Goal: Task Accomplishment & Management: Use online tool/utility

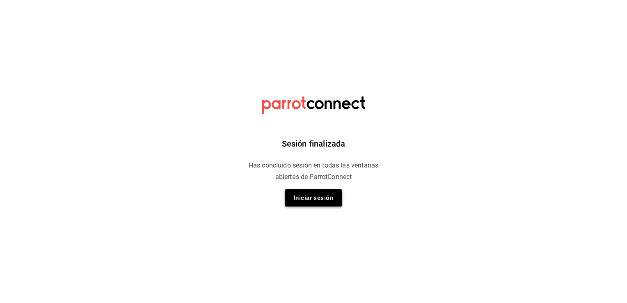
click at [325, 196] on button "Iniciar sesión" at bounding box center [313, 197] width 57 height 17
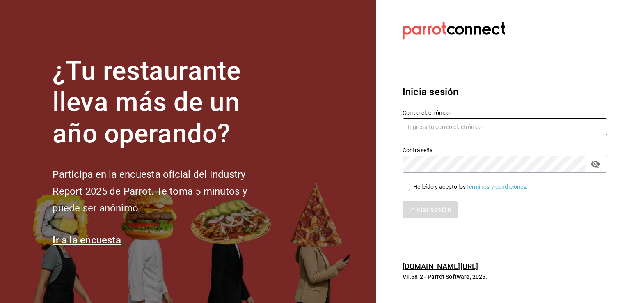
type input "cuerno.cdmx@grupocosteno.com"
click at [405, 188] on input "He leído y acepto los Términos y condiciones." at bounding box center [406, 186] width 7 height 7
checkbox input "true"
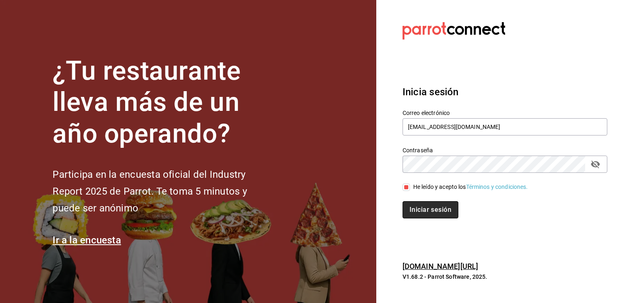
click at [421, 207] on button "Iniciar sesión" at bounding box center [431, 209] width 56 height 17
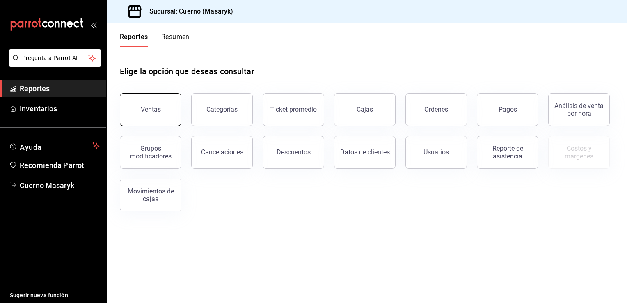
click at [162, 109] on button "Ventas" at bounding box center [151, 109] width 62 height 33
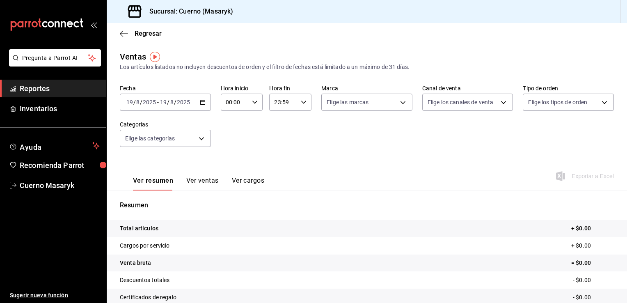
click at [204, 104] on icon "button" at bounding box center [203, 102] width 6 height 6
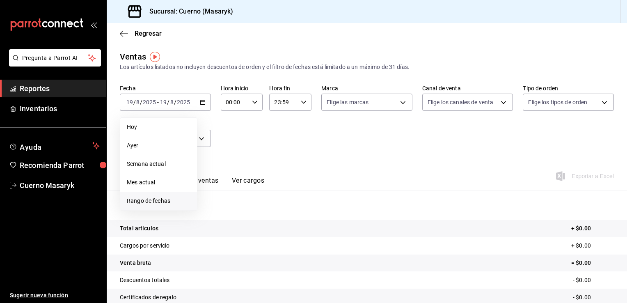
click at [161, 199] on span "Rango de fechas" at bounding box center [159, 201] width 64 height 9
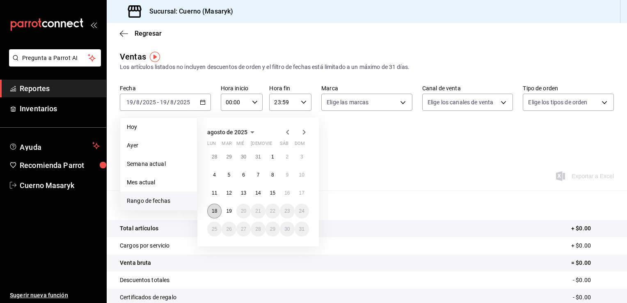
click at [212, 208] on abbr "18" at bounding box center [214, 211] width 5 height 6
click at [216, 211] on abbr "18" at bounding box center [214, 211] width 5 height 6
click at [233, 211] on button "19" at bounding box center [229, 211] width 14 height 15
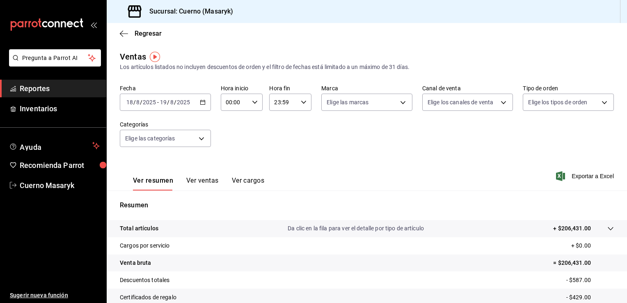
click at [256, 103] on div "00:00 Hora inicio" at bounding box center [242, 102] width 42 height 17
click at [234, 167] on button "05" at bounding box center [230, 166] width 18 height 16
type input "05:00"
click at [302, 96] on div at bounding box center [313, 151] width 627 height 303
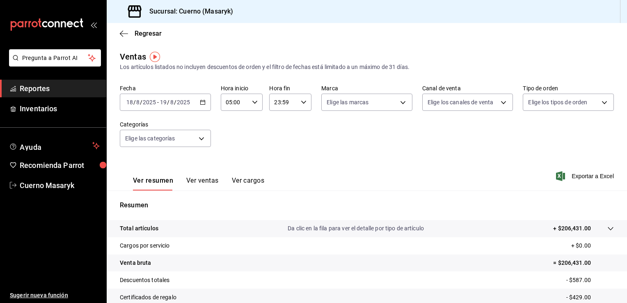
click at [302, 98] on div "23:59 Hora fin" at bounding box center [290, 102] width 42 height 17
click at [368, 149] on div at bounding box center [313, 151] width 627 height 303
click at [398, 98] on body "Pregunta a Parrot AI Reportes Inventarios Ayuda Recomienda Parrot Cuerno Masary…" at bounding box center [313, 151] width 627 height 303
click at [372, 134] on li "Ver todas" at bounding box center [363, 133] width 89 height 24
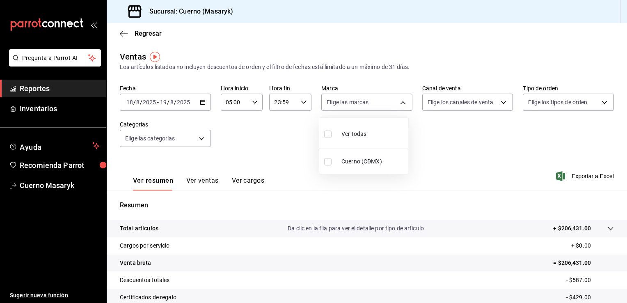
type input "4ea0d660-02b3-4785-bb88-48b5ef6e196c"
checkbox input "true"
click at [501, 107] on div at bounding box center [313, 151] width 627 height 303
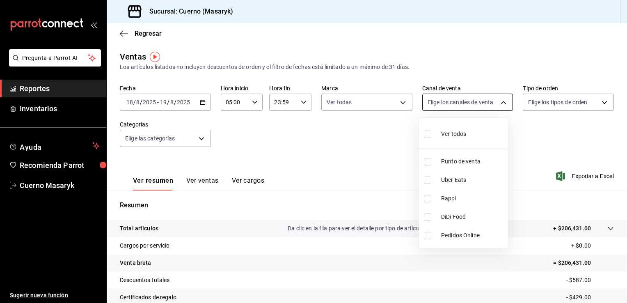
click at [501, 104] on body "Pregunta a Parrot AI Reportes Inventarios Ayuda Recomienda Parrot Cuerno Masary…" at bounding box center [313, 151] width 627 height 303
click at [477, 126] on li "Ver todos" at bounding box center [463, 133] width 89 height 24
type input "PARROT,UBER_EATS,RAPPI,DIDI_FOOD,ONLINE"
checkbox input "true"
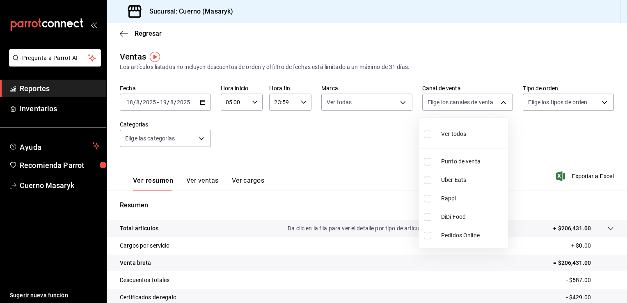
checkbox input "true"
click at [605, 101] on div at bounding box center [313, 151] width 627 height 303
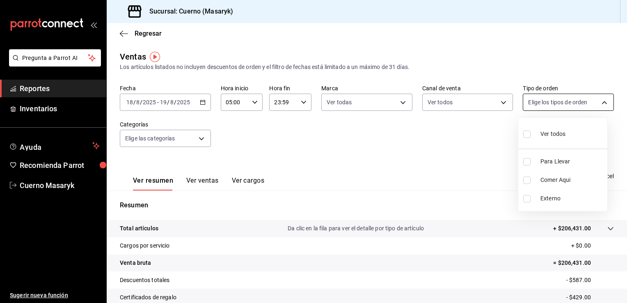
click at [602, 101] on body "Pregunta a Parrot AI Reportes Inventarios Ayuda Recomienda Parrot Cuerno Masary…" at bounding box center [313, 151] width 627 height 303
click at [574, 126] on li "Ver todos" at bounding box center [562, 133] width 89 height 24
type input "d8208262-291b-4595-bbfa-ed1e8660efdb,73ecdc8a-b505-4242-b24a-d5f1595b9b0a,EXTER…"
checkbox input "true"
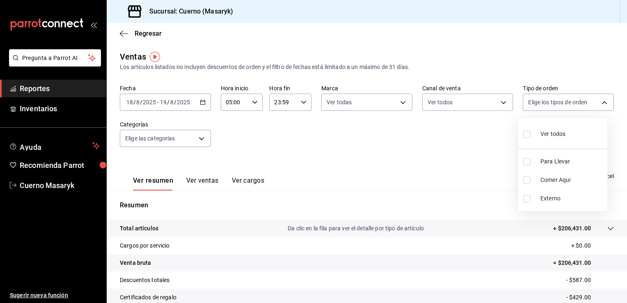
checkbox input "true"
click at [192, 138] on div at bounding box center [313, 151] width 627 height 303
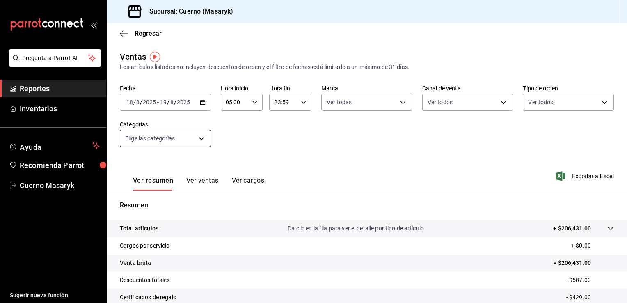
click at [200, 138] on body "Pregunta a Parrot AI Reportes Inventarios Ayuda Recomienda Parrot Cuerno Masary…" at bounding box center [313, 151] width 627 height 303
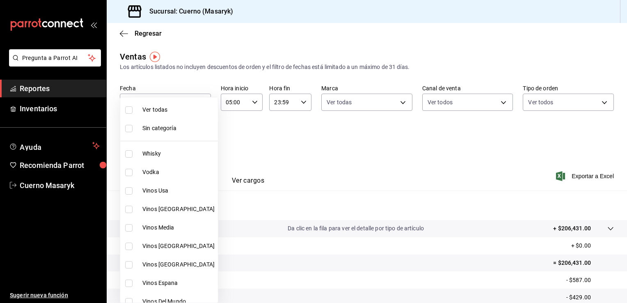
click at [184, 109] on span "Ver todas" at bounding box center [178, 109] width 72 height 9
type input "c67b51a2-384c-483e-a5be-40afd3eac247,ec1a4520-4a99-4810-921e-4abf40ebc8c6,cd2d5…"
checkbox input "true"
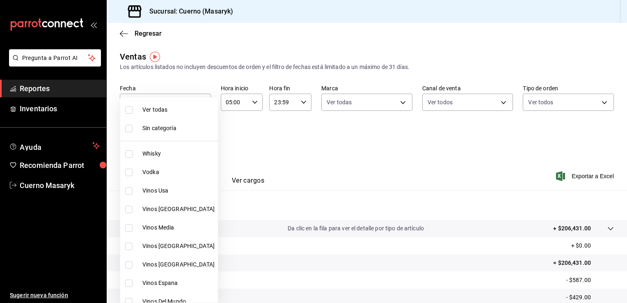
checkbox input "true"
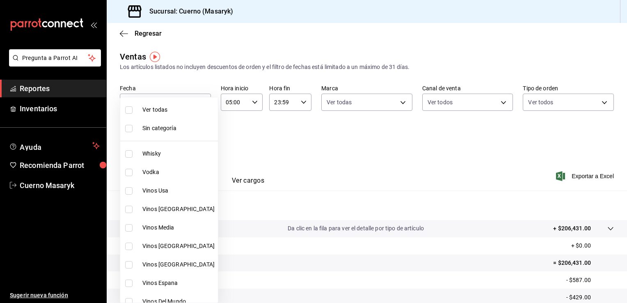
checkbox input "true"
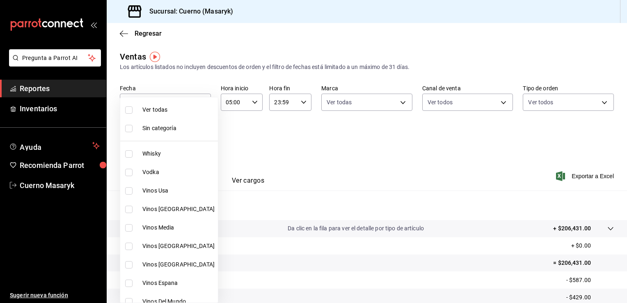
checkbox input "true"
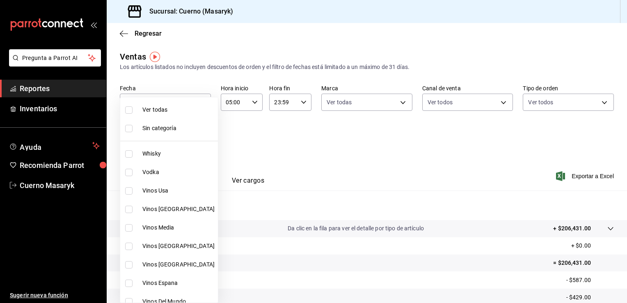
checkbox input "true"
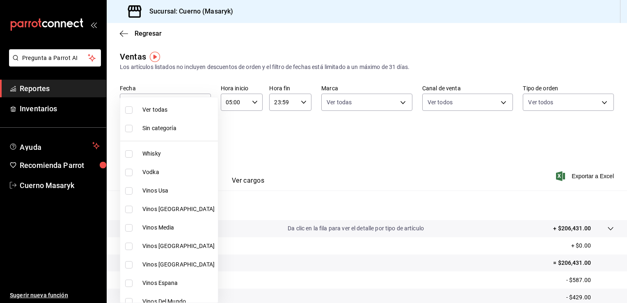
checkbox input "true"
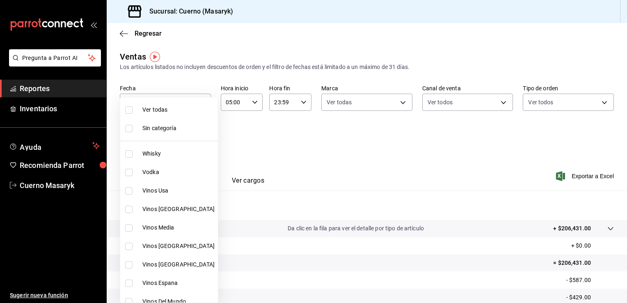
checkbox input "true"
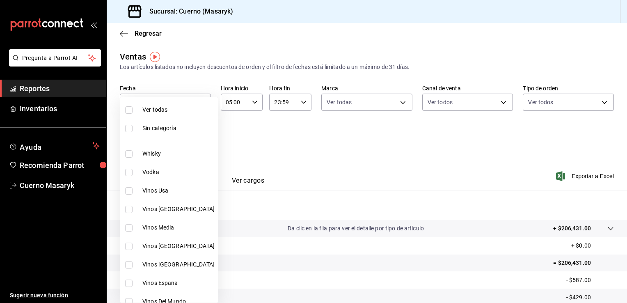
checkbox input "true"
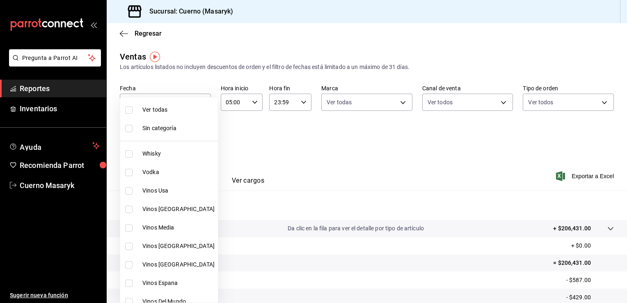
checkbox input "true"
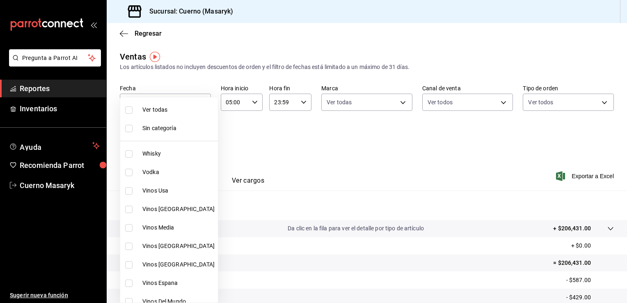
checkbox input "true"
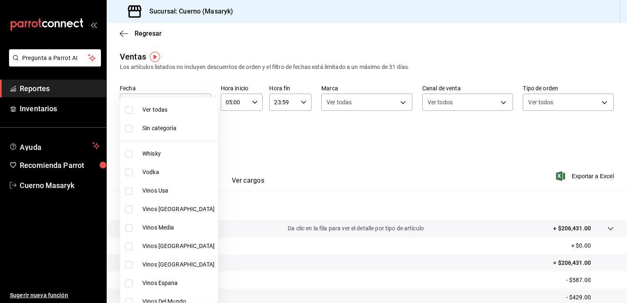
checkbox input "true"
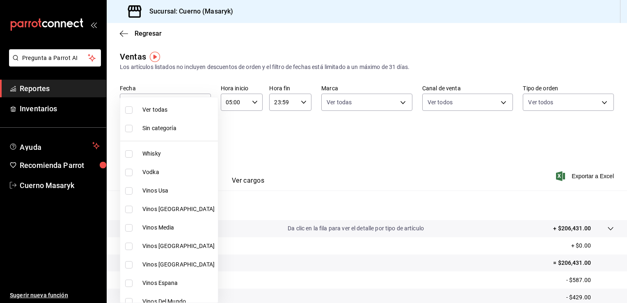
checkbox input "true"
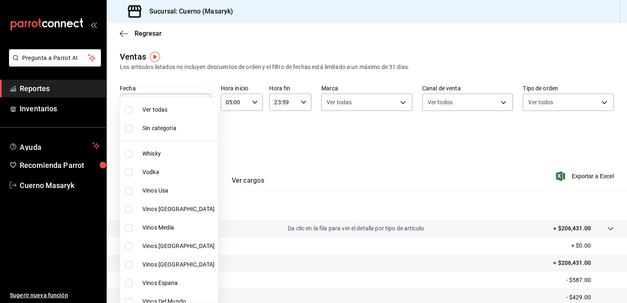
checkbox input "true"
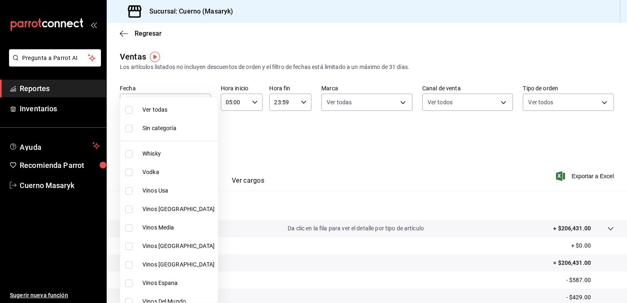
checkbox input "true"
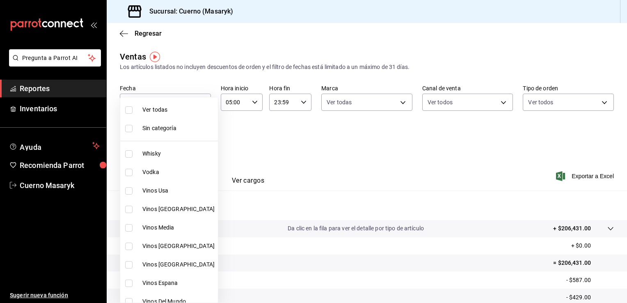
checkbox input "true"
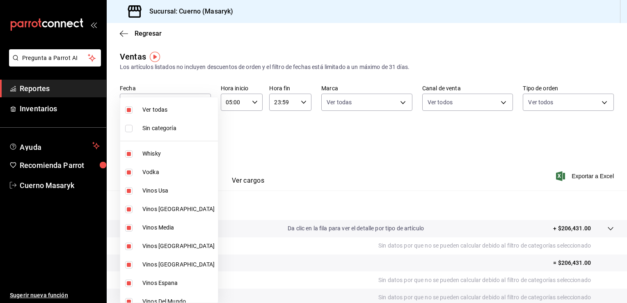
click at [366, 141] on div at bounding box center [313, 151] width 627 height 303
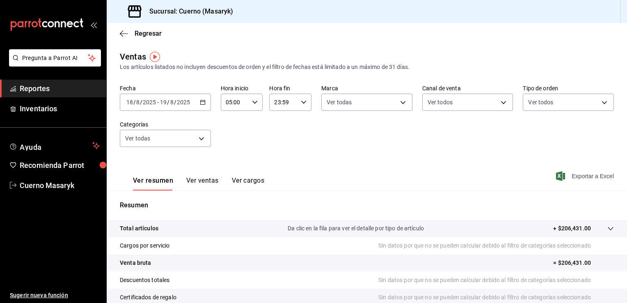
click at [571, 173] on span "Exportar a Excel" at bounding box center [586, 176] width 56 height 10
